Goal: Information Seeking & Learning: Learn about a topic

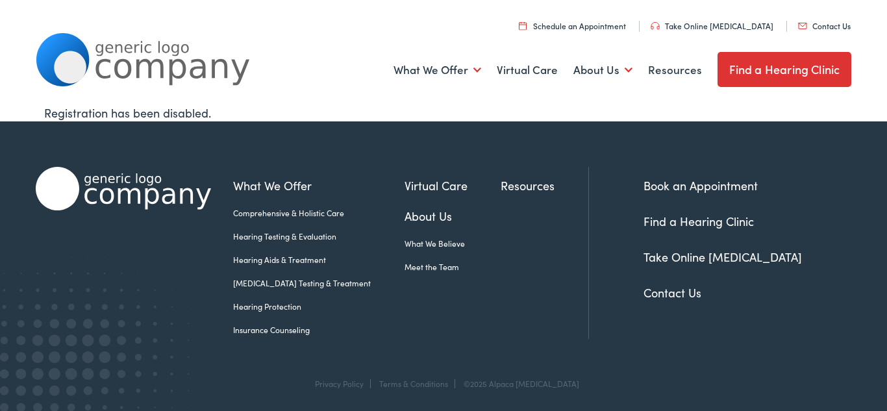
click at [278, 330] on link "Insurance Counseling" at bounding box center [318, 330] width 171 height 12
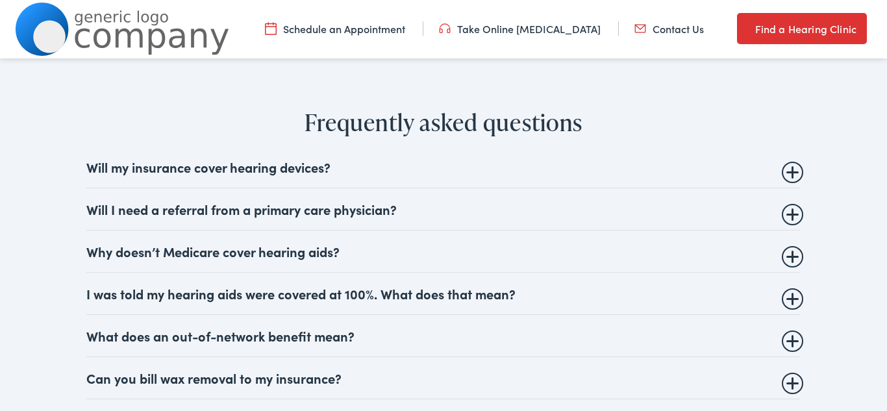
scroll to position [1402, 0]
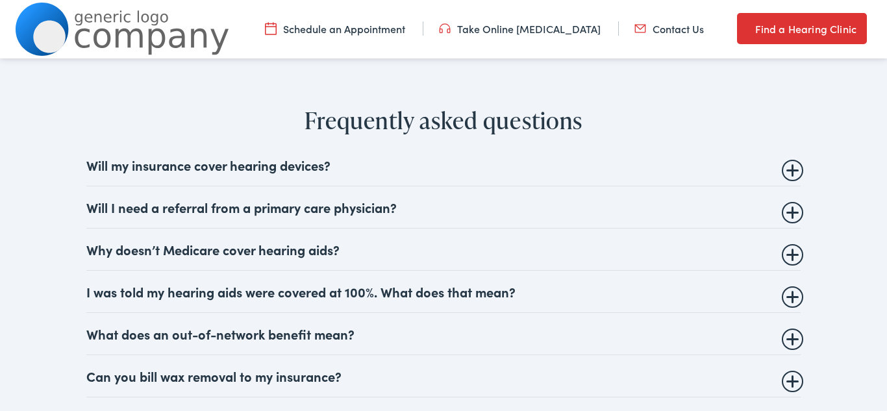
click at [262, 166] on summary "Will my insurance cover hearing devices?" at bounding box center [443, 165] width 714 height 16
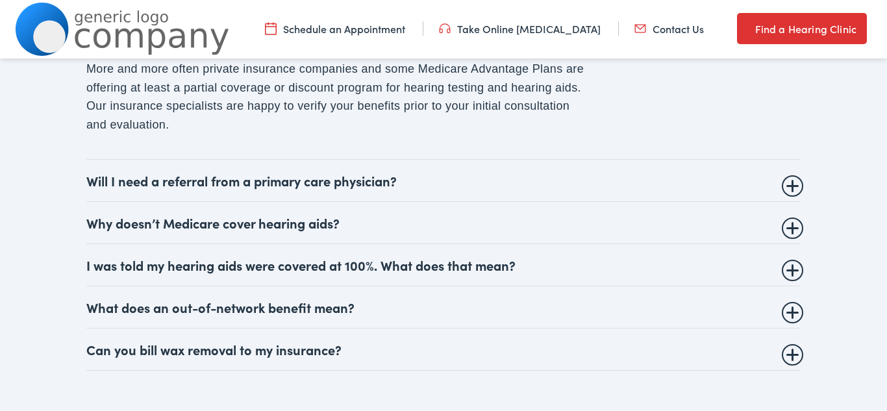
scroll to position [1532, 0]
click at [147, 348] on summary "Can you bill wax removal to my insurance?" at bounding box center [443, 349] width 714 height 16
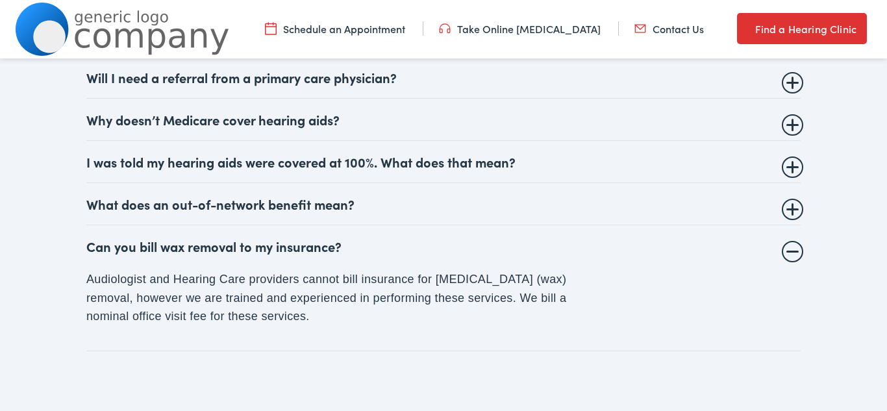
click at [315, 166] on summary "I was told my hearing aids were covered at 100%. What does that mean?" at bounding box center [443, 162] width 714 height 16
